Goal: Navigation & Orientation: Understand site structure

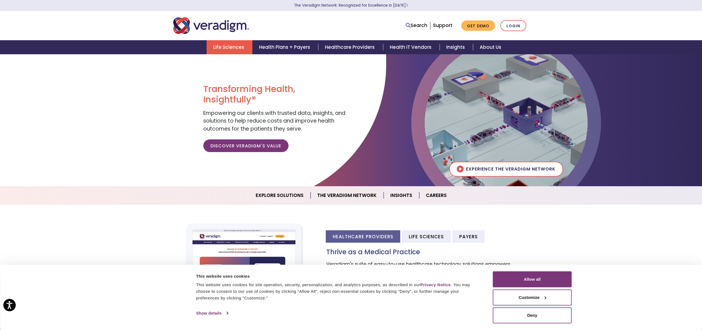
click at [236, 46] on link "Life Sciences" at bounding box center [230, 47] width 46 height 14
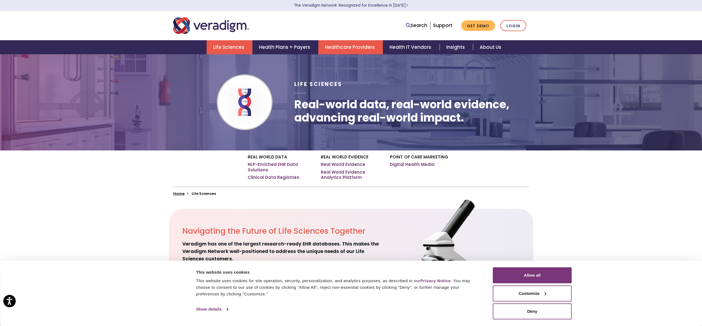
click at [339, 44] on link "Healthcare Providers" at bounding box center [350, 47] width 65 height 14
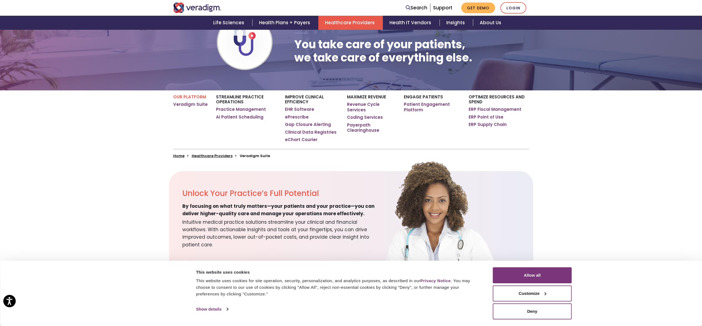
scroll to position [60, 0]
